Goal: Use online tool/utility: Utilize a website feature to perform a specific function

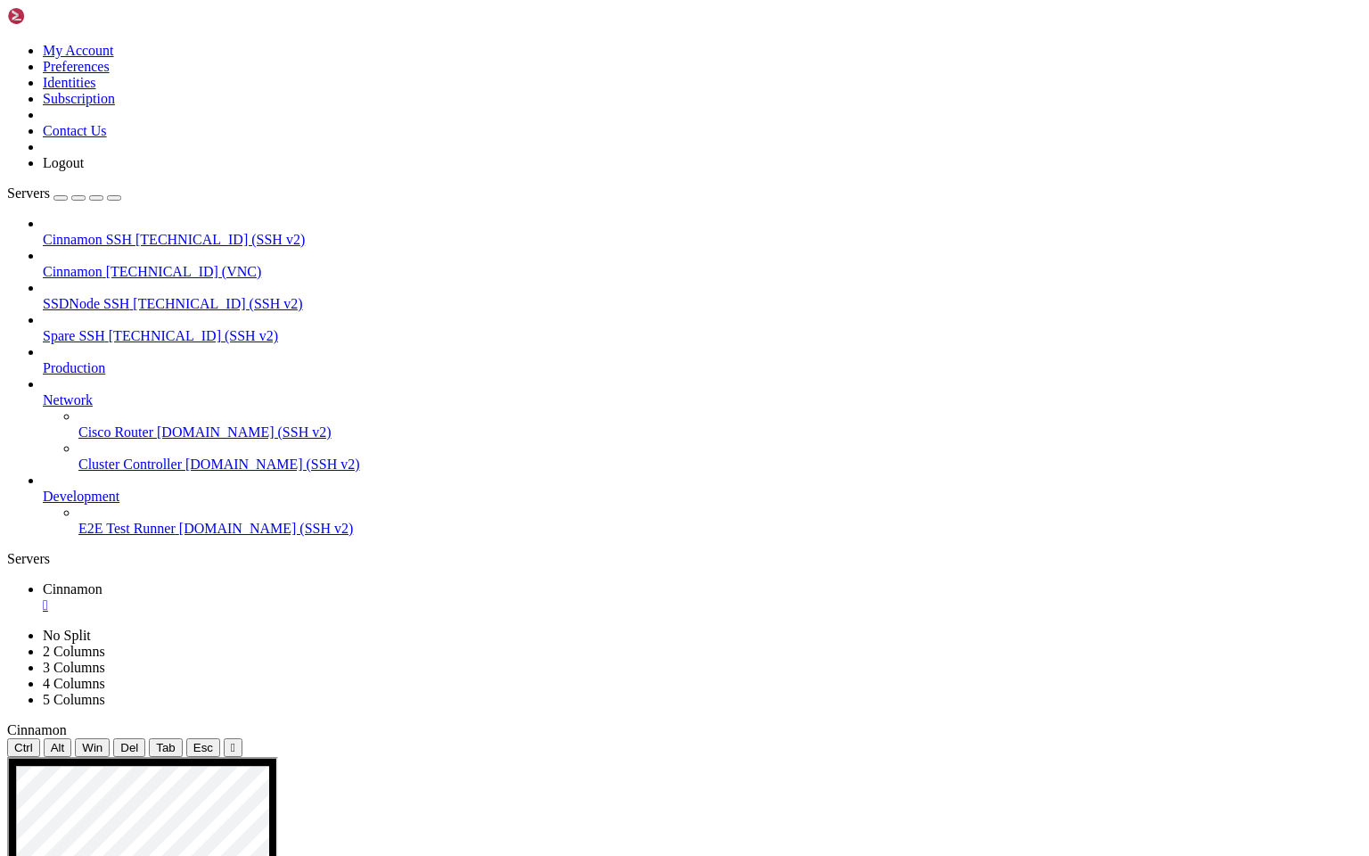
drag, startPoint x: 612, startPoint y: 1315, endPoint x: 694, endPoint y: 1319, distance: 82.1
